Goal: Check status

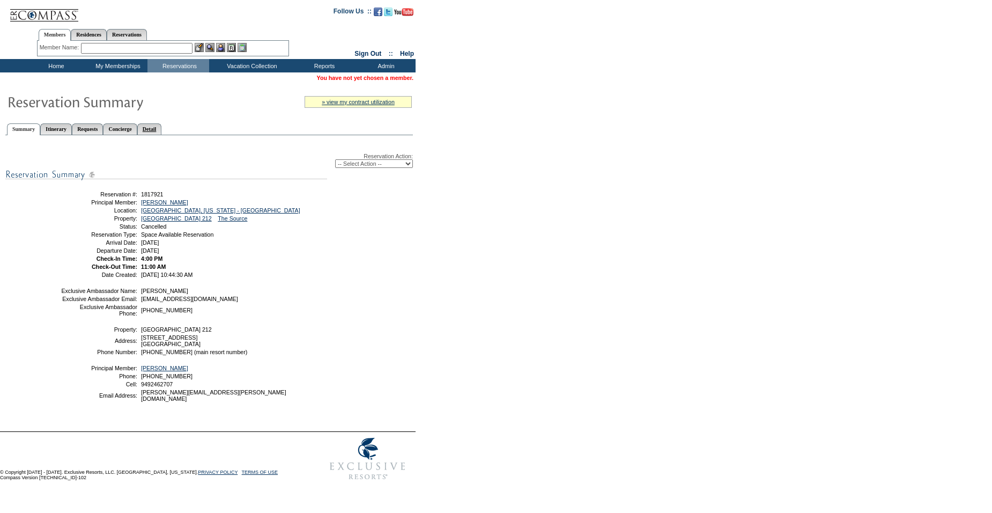
click at [162, 126] on link "Detail" at bounding box center [149, 128] width 25 height 11
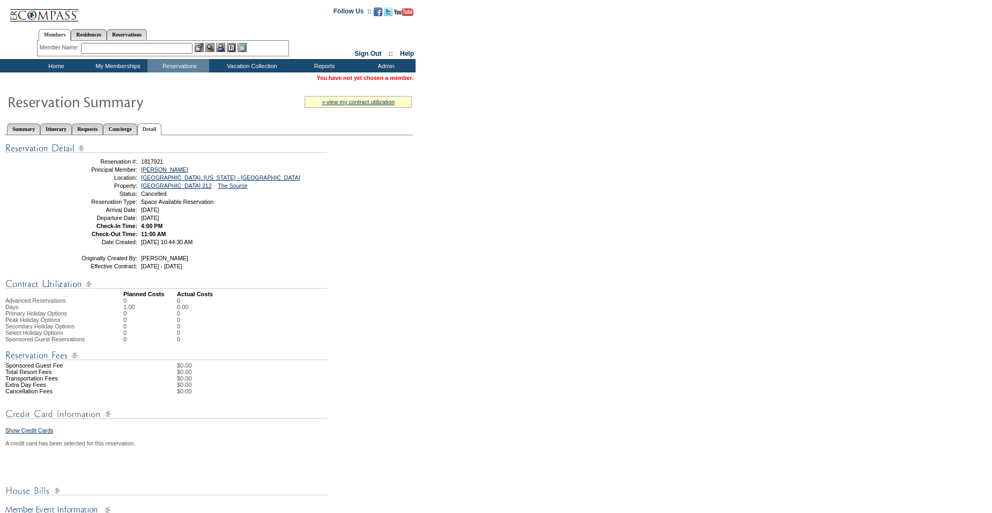
click at [51, 64] on td "Home" at bounding box center [55, 65] width 62 height 13
click at [171, 171] on link "DeVries, Kari" at bounding box center [164, 169] width 47 height 6
